Goal: Transaction & Acquisition: Purchase product/service

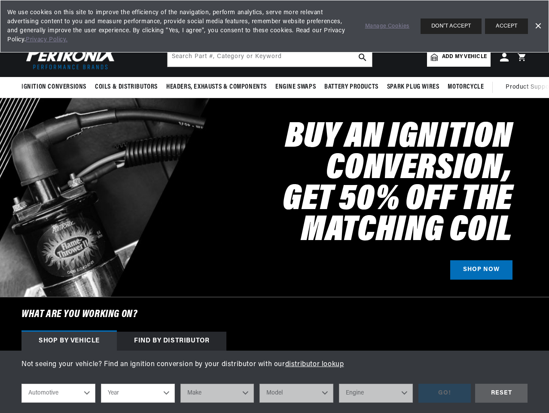
click at [275, 206] on h2 "Buy an Ignition Conversion, Get 50% off the Matching Coil" at bounding box center [328, 184] width 367 height 124
click at [55, 87] on span "Ignition Conversions" at bounding box center [53, 87] width 65 height 9
click at [125, 87] on span "Coils & Distributors" at bounding box center [126, 87] width 63 height 9
click at [216, 87] on span "Headers, Exhausts & Components" at bounding box center [216, 87] width 101 height 9
click at [295, 87] on span "Engine Swaps" at bounding box center [295, 87] width 40 height 9
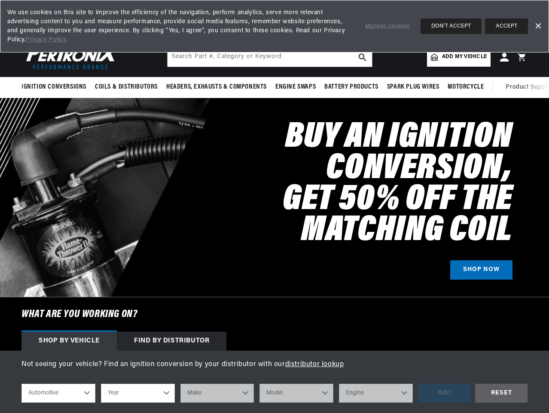
click at [352, 87] on span "Battery Products" at bounding box center [351, 87] width 54 height 9
click at [413, 87] on span "Spark Plug Wires" at bounding box center [413, 87] width 52 height 9
click at [465, 87] on span "Motorcycle" at bounding box center [466, 87] width 36 height 9
click at [527, 87] on span "Product Support" at bounding box center [530, 87] width 48 height 9
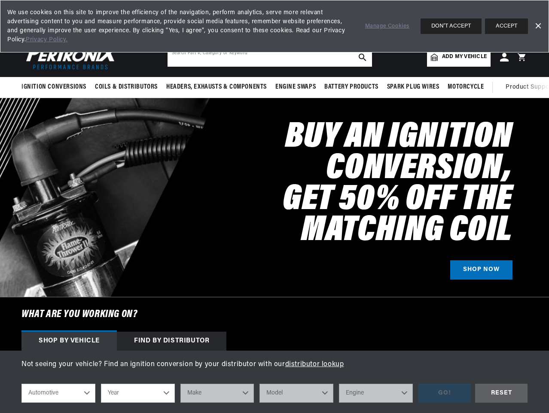
click at [270, 57] on input "text" at bounding box center [270, 57] width 205 height 19
